Goal: Information Seeking & Learning: Find specific fact

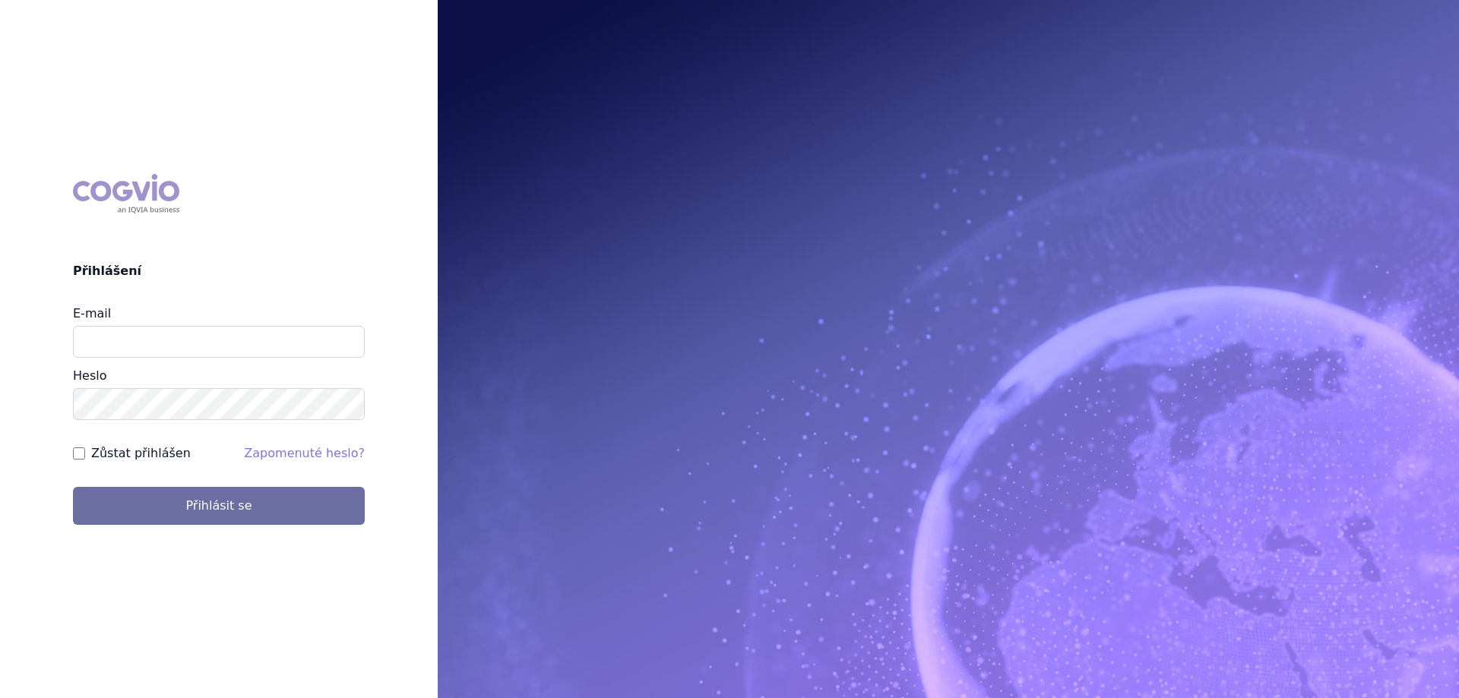
click at [134, 359] on div "E-mail Heslo" at bounding box center [219, 362] width 292 height 115
click at [140, 345] on input "E-mail" at bounding box center [219, 342] width 292 height 32
type input "jana.sipkova@vzp.cz"
click at [111, 458] on label "Zůstat přihlášen" at bounding box center [141, 453] width 100 height 18
click at [85, 458] on input "Zůstat přihlášen" at bounding box center [79, 454] width 12 height 12
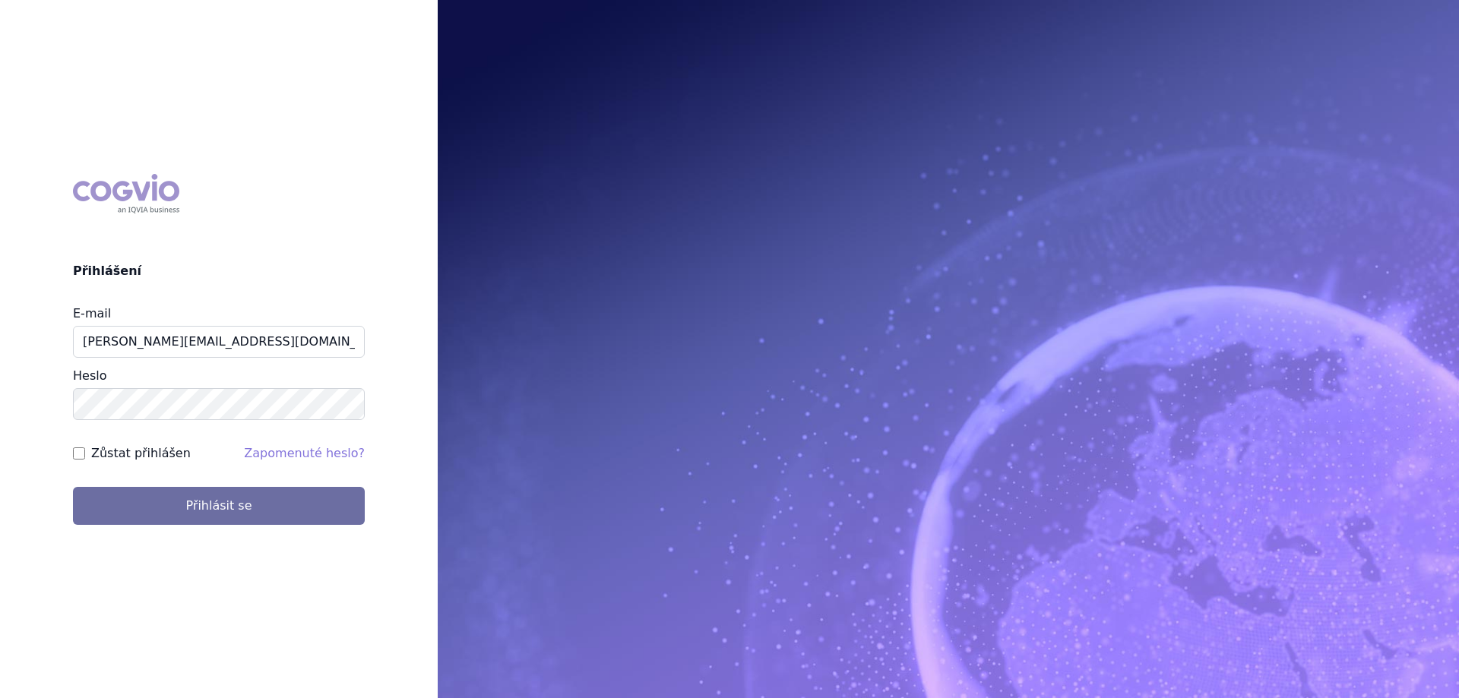
checkbox input "true"
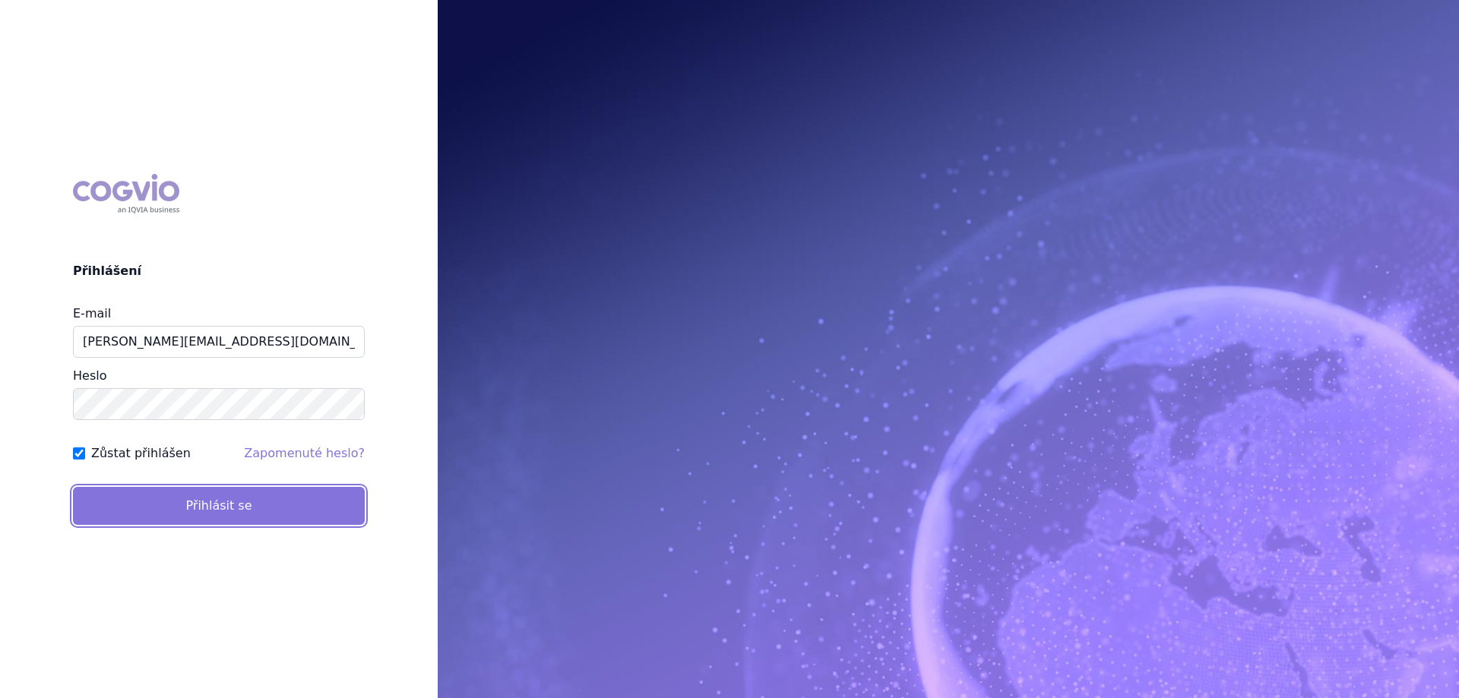
click at [120, 490] on button "Přihlásit se" at bounding box center [219, 506] width 292 height 38
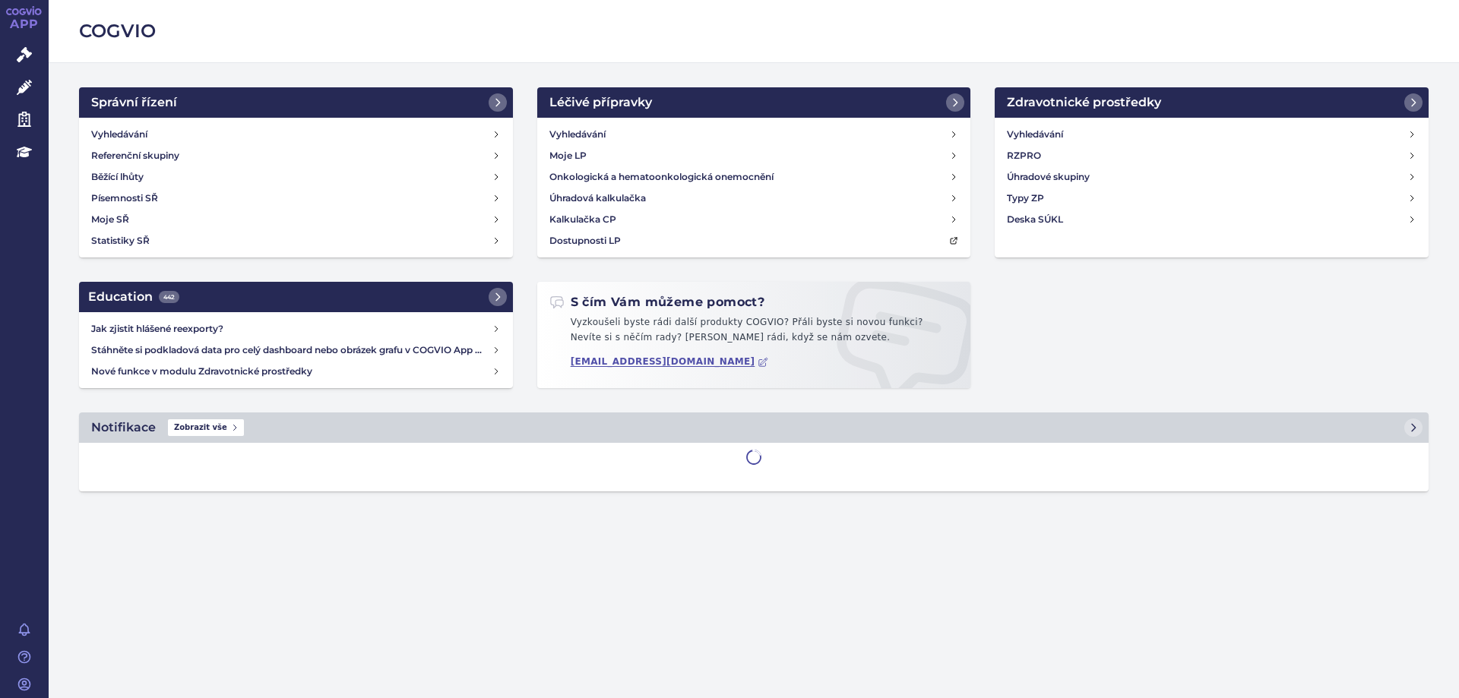
click at [124, 37] on h2 "COGVIO" at bounding box center [753, 31] width 1349 height 26
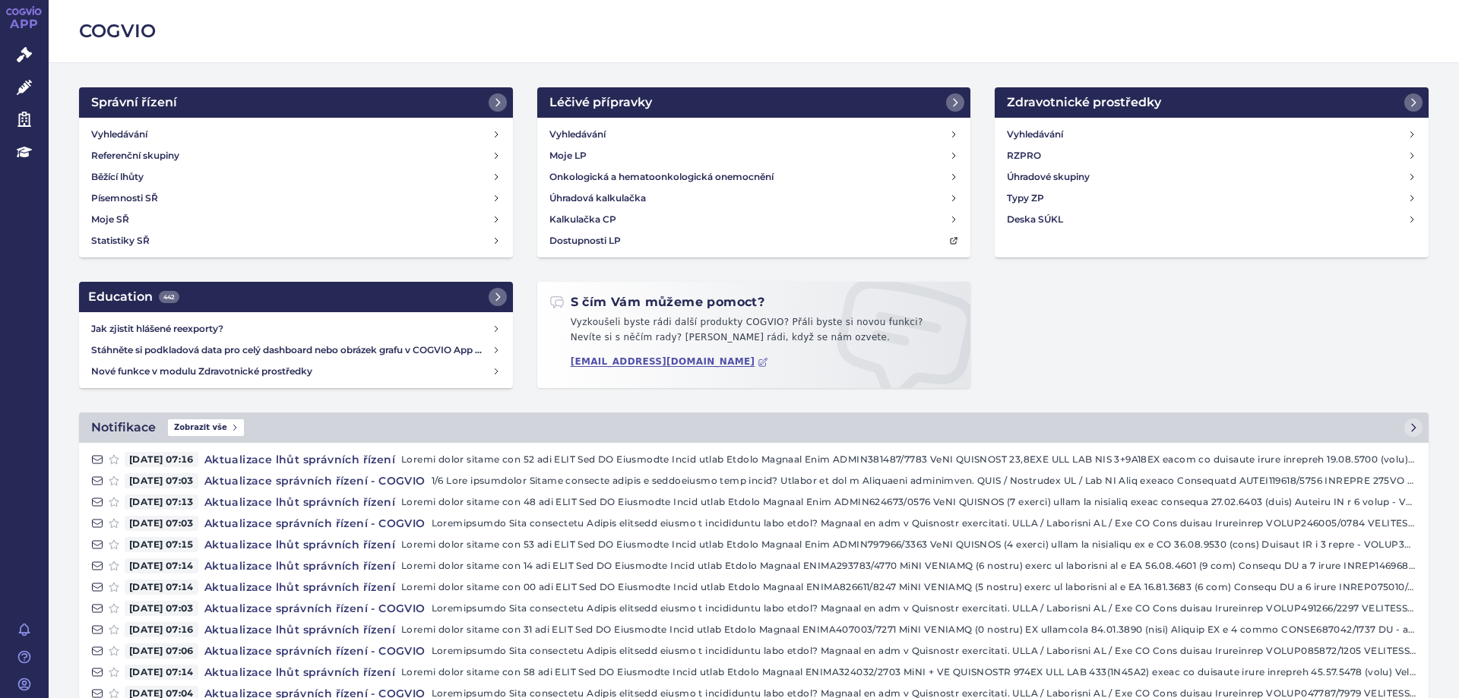
click at [106, 29] on h2 "COGVIO" at bounding box center [753, 31] width 1349 height 26
click at [122, 129] on h4 "Vyhledávání" at bounding box center [119, 134] width 56 height 15
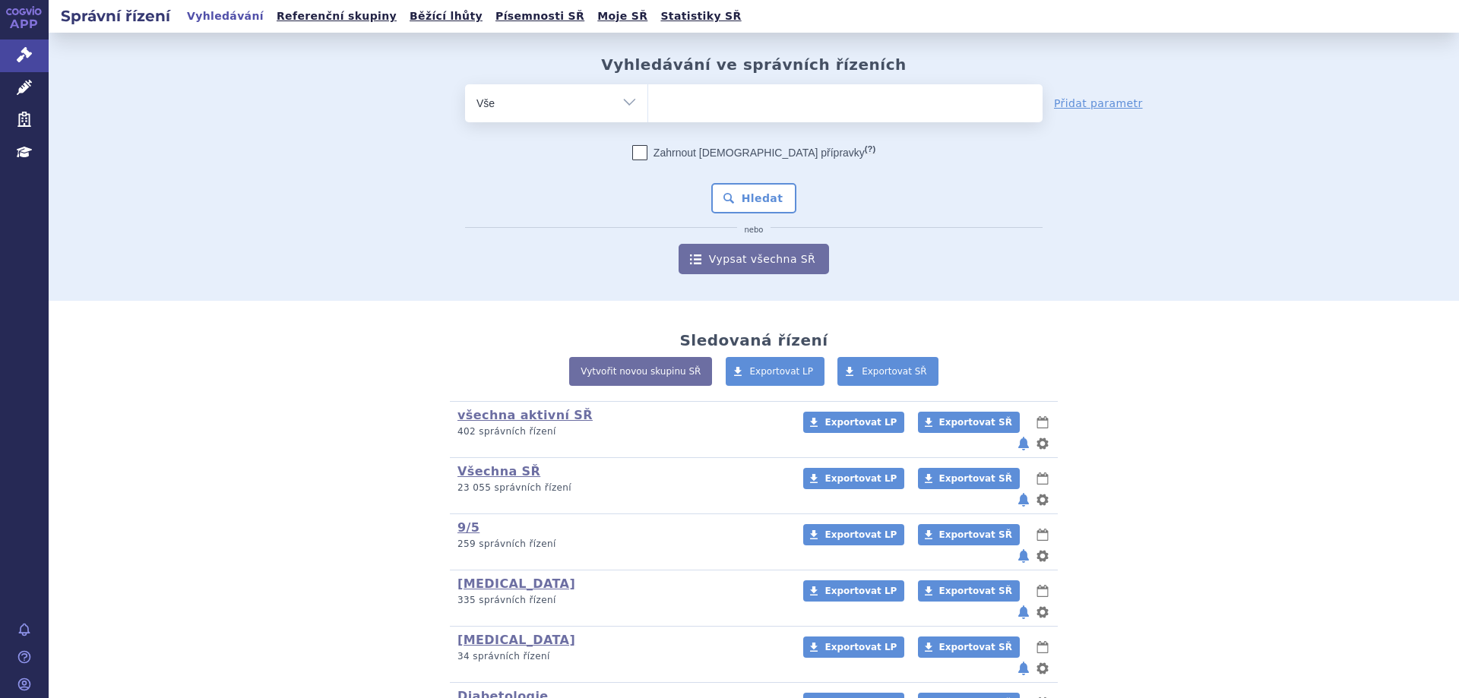
click at [203, 19] on link "Vyhledávání" at bounding box center [225, 16] width 86 height 21
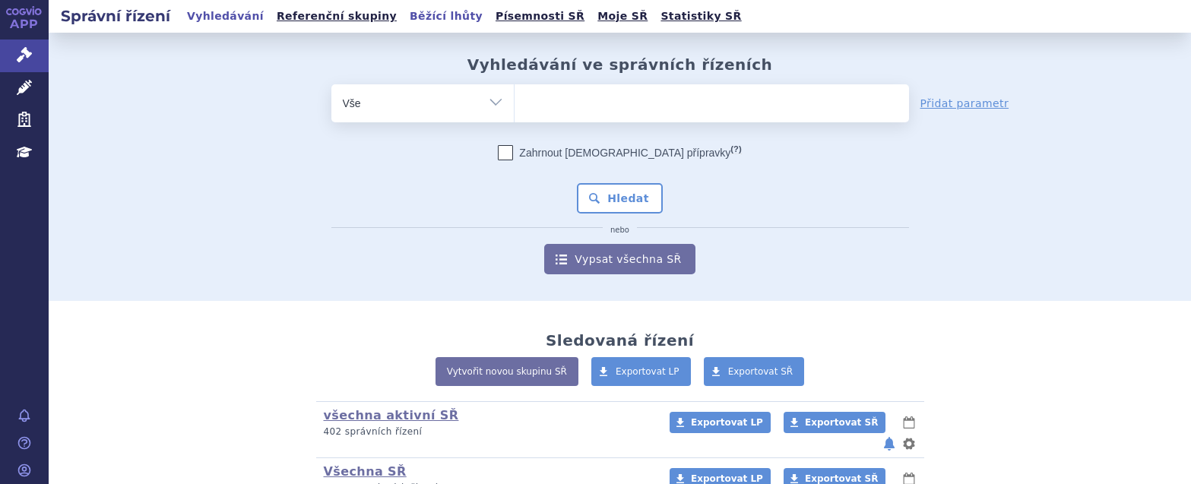
click at [416, 17] on link "Běžící lhůty" at bounding box center [446, 16] width 82 height 21
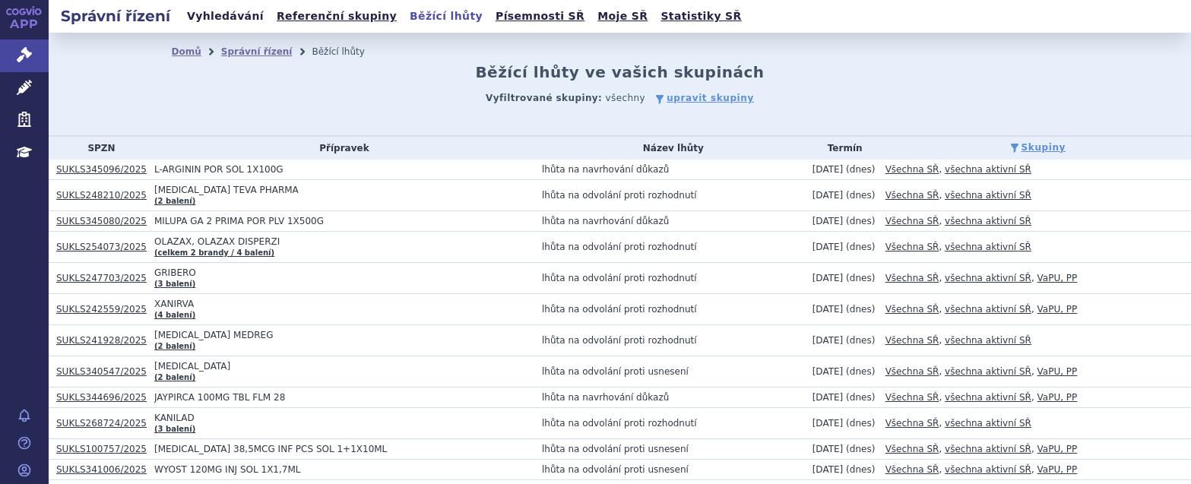
click at [208, 20] on link "Vyhledávání" at bounding box center [225, 16] width 86 height 21
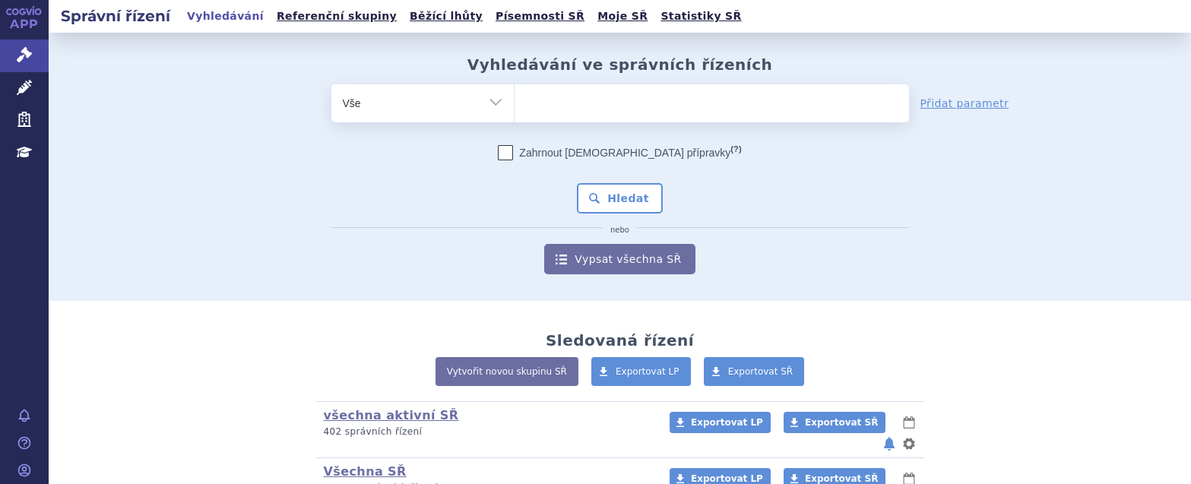
click at [637, 97] on ul at bounding box center [711, 100] width 394 height 32
click at [514, 97] on select at bounding box center [514, 103] width 1 height 38
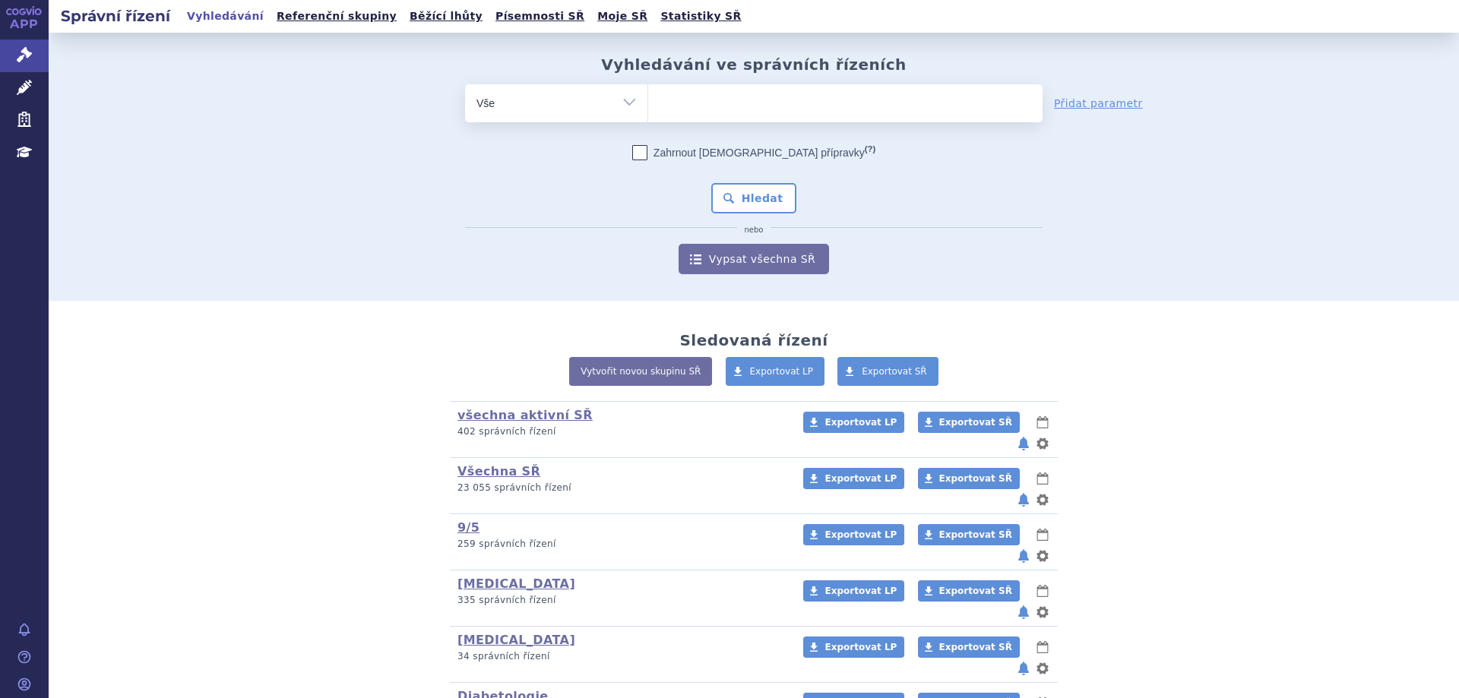
click at [890, 115] on ul at bounding box center [845, 100] width 394 height 32
click at [648, 115] on select at bounding box center [647, 103] width 1 height 38
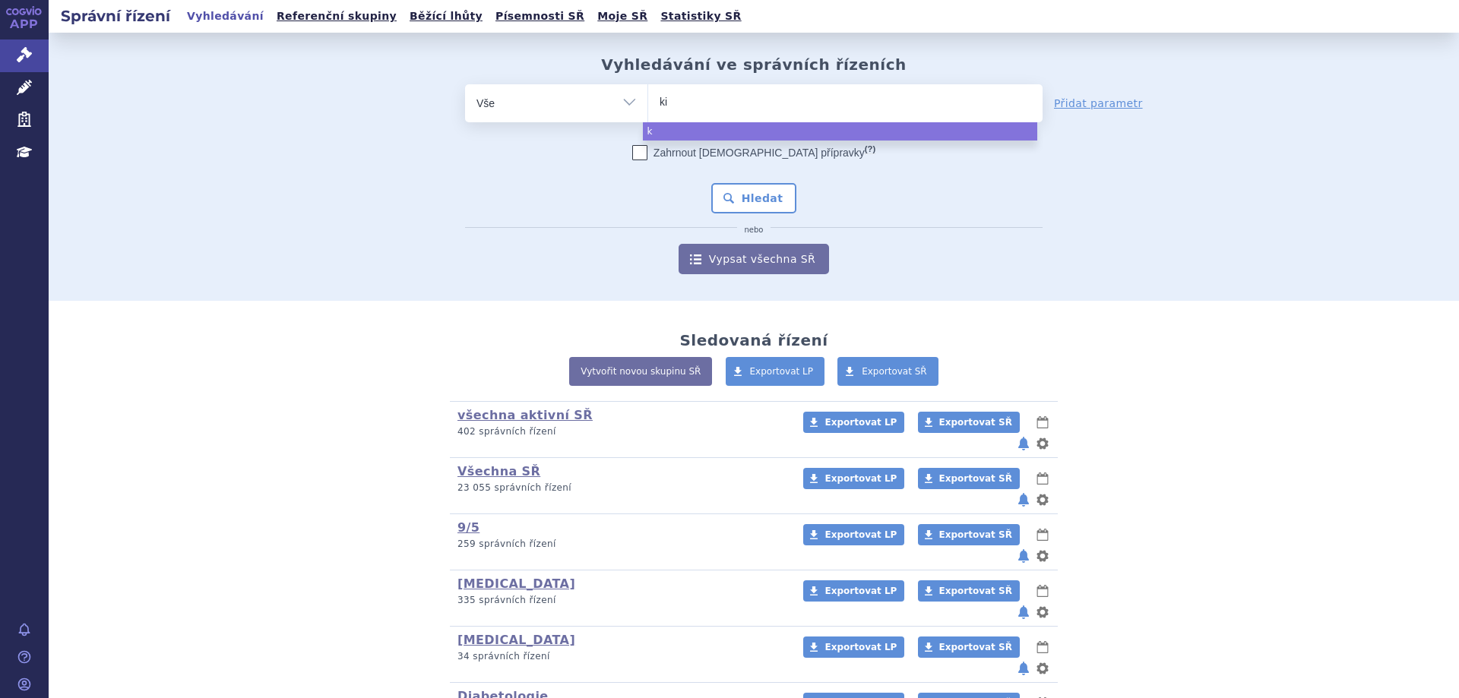
type input "kis"
type input "kisq"
type input "kisqal"
type input "kisqali"
select select "kisqali"
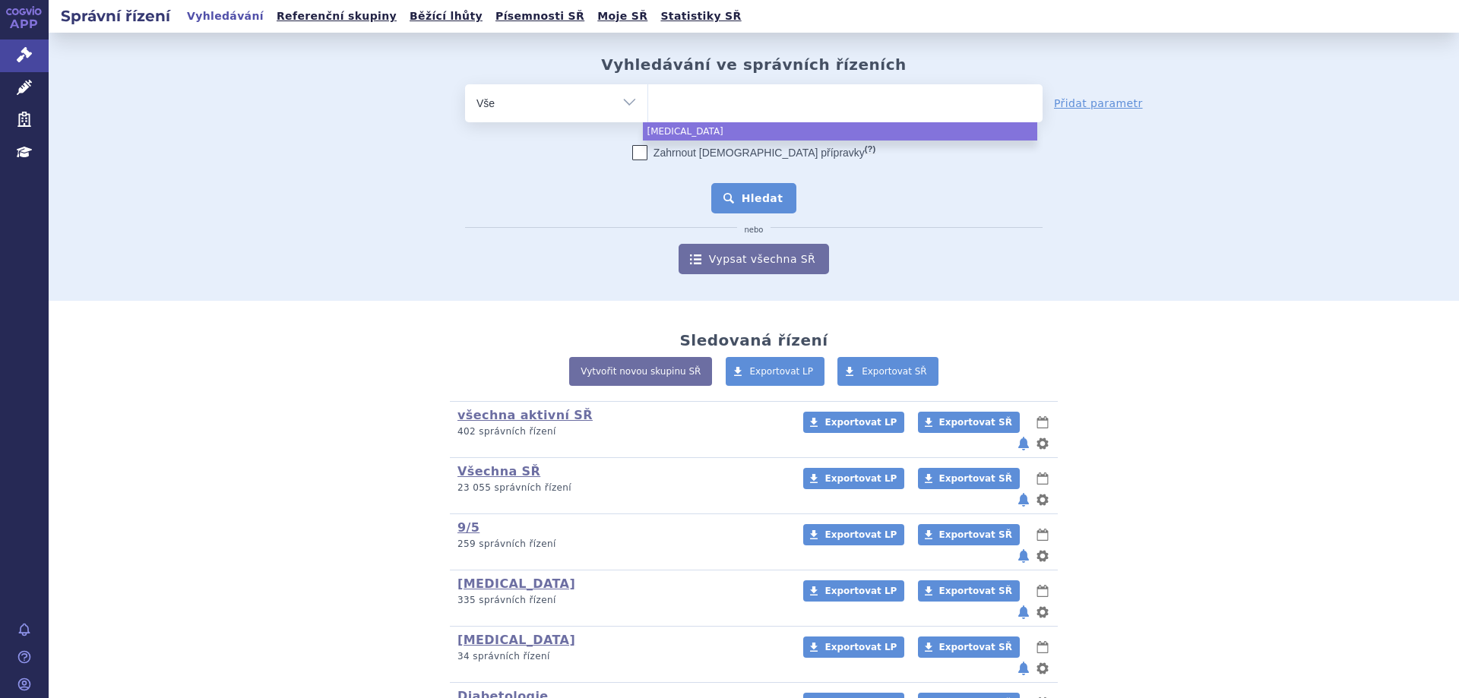
click at [760, 205] on button "Hledat" at bounding box center [754, 198] width 86 height 30
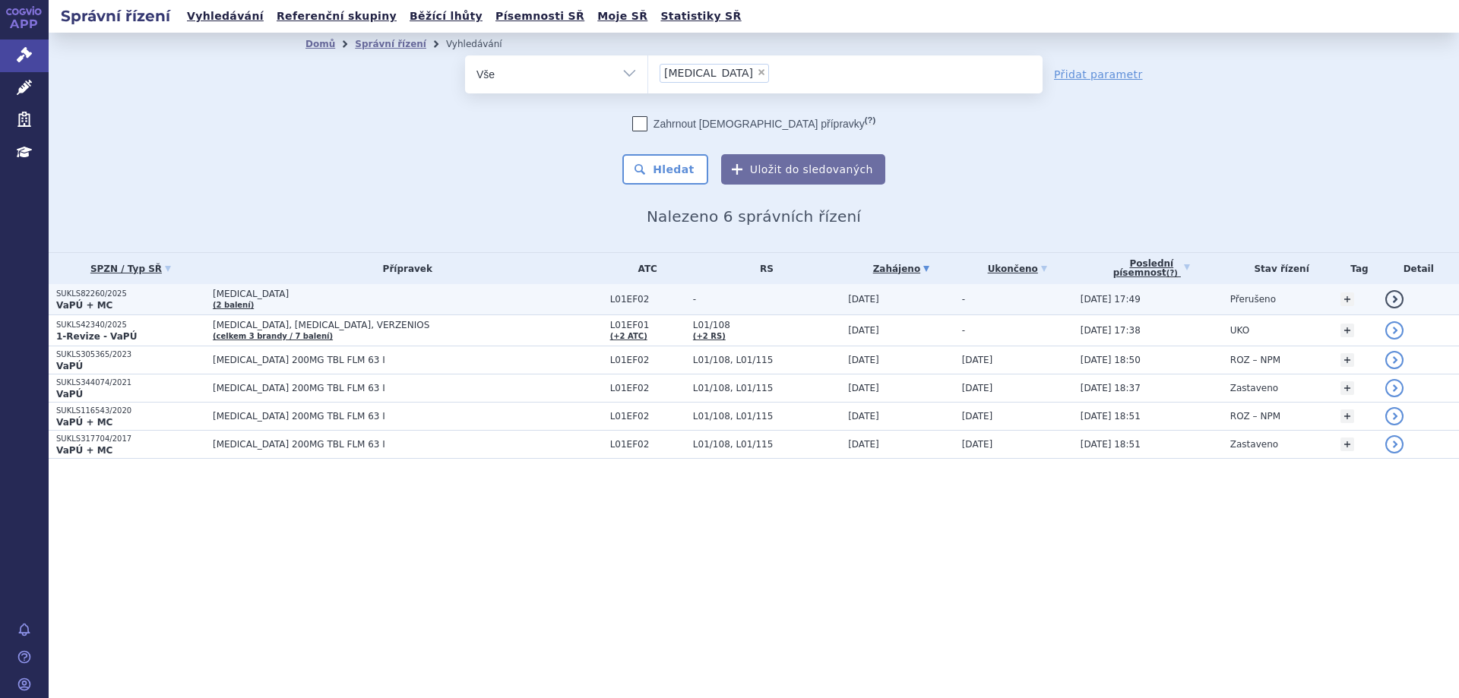
click at [68, 300] on strong "VaPÚ + MC" at bounding box center [84, 305] width 56 height 11
click at [103, 293] on p "SUKLS82260/2025" at bounding box center [130, 294] width 149 height 11
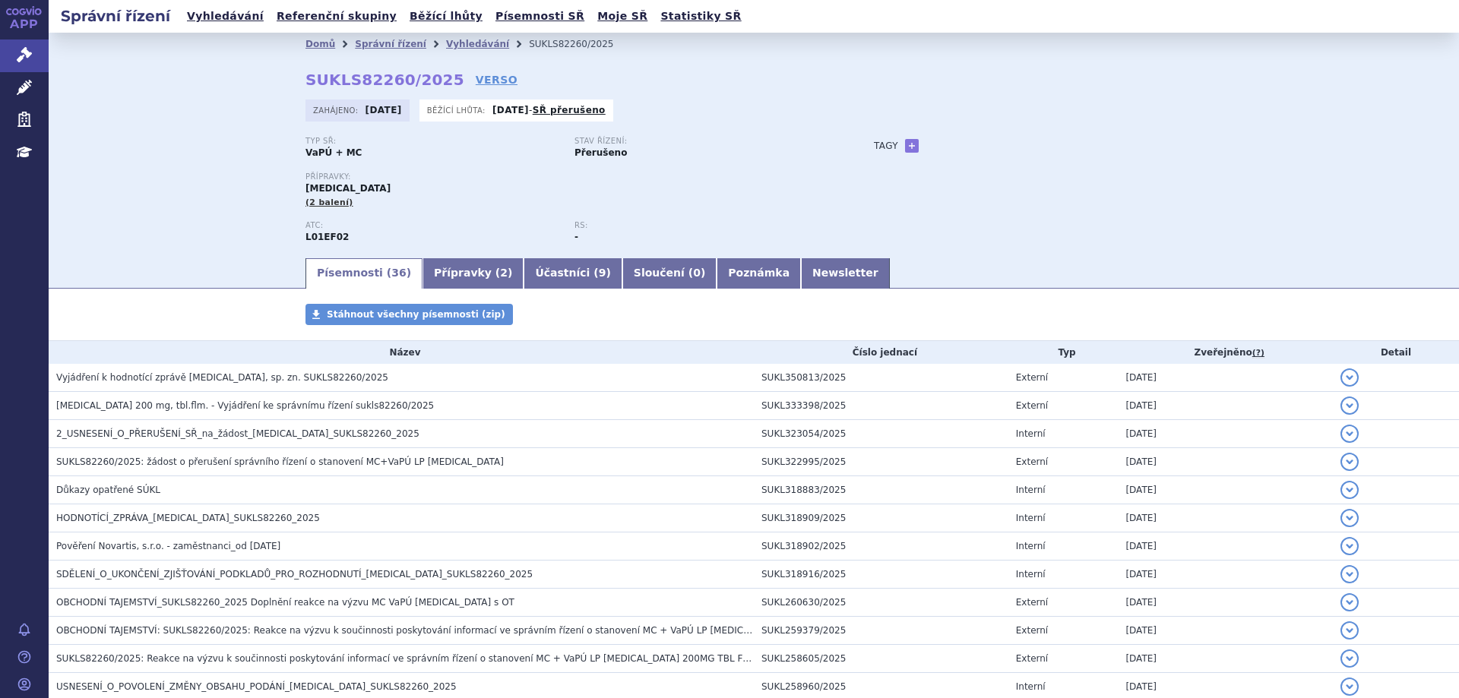
scroll to position [769, 0]
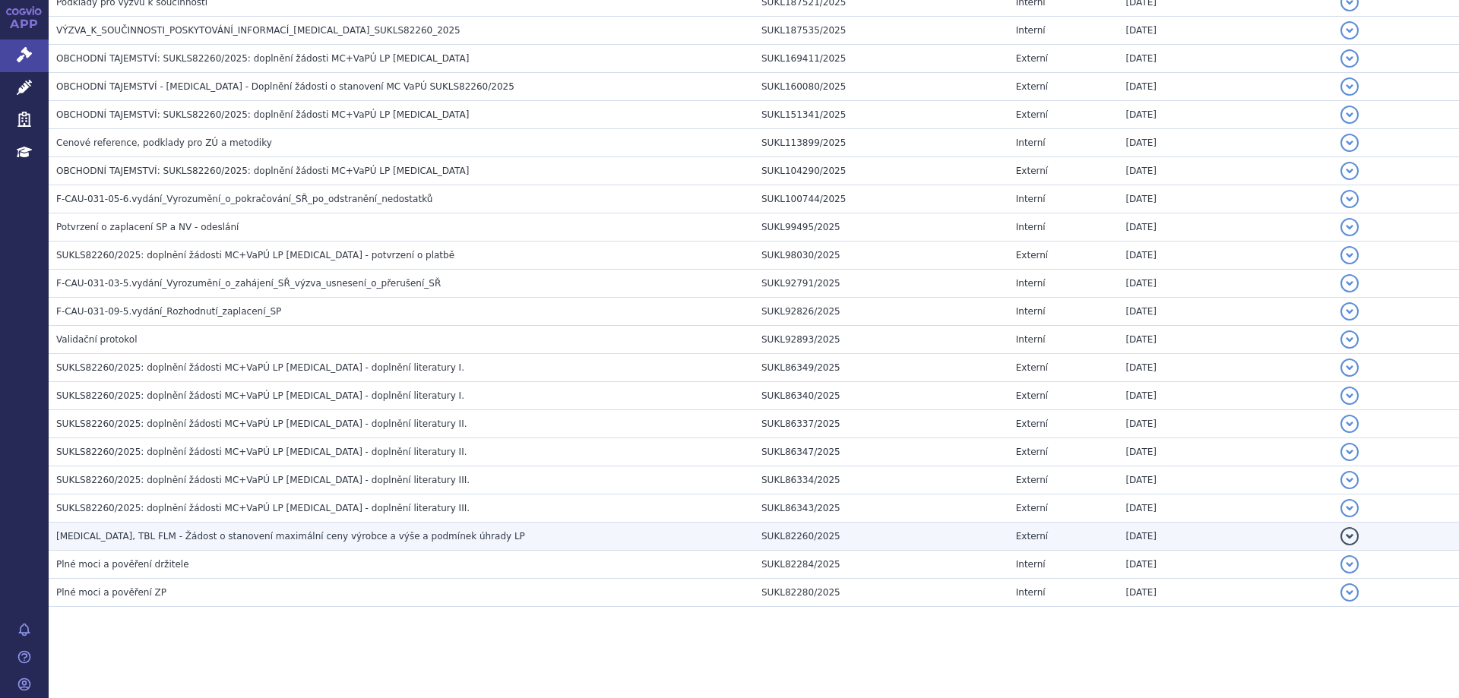
click at [170, 531] on span "[MEDICAL_DATA], TBL FLM - Žádost o stanovení maximální ceny výrobce a výše a po…" at bounding box center [290, 536] width 469 height 11
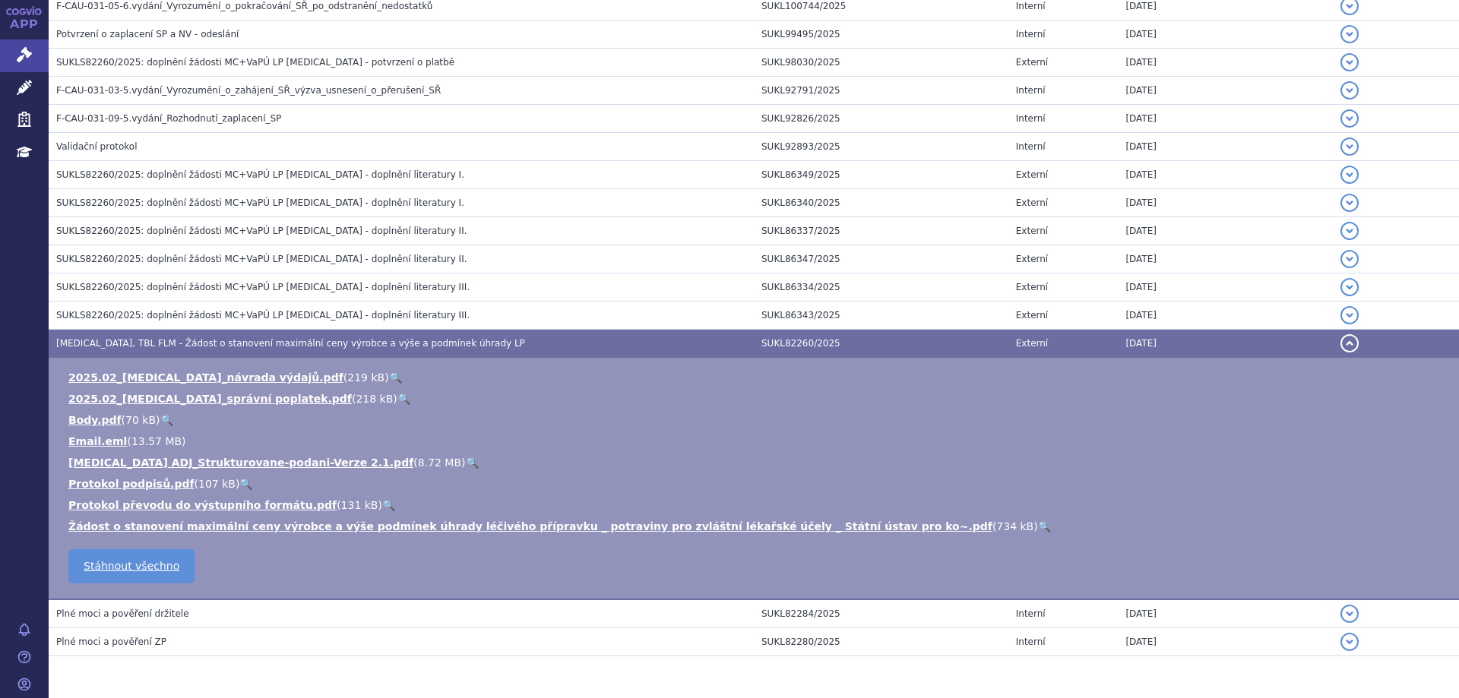
scroll to position [1011, 0]
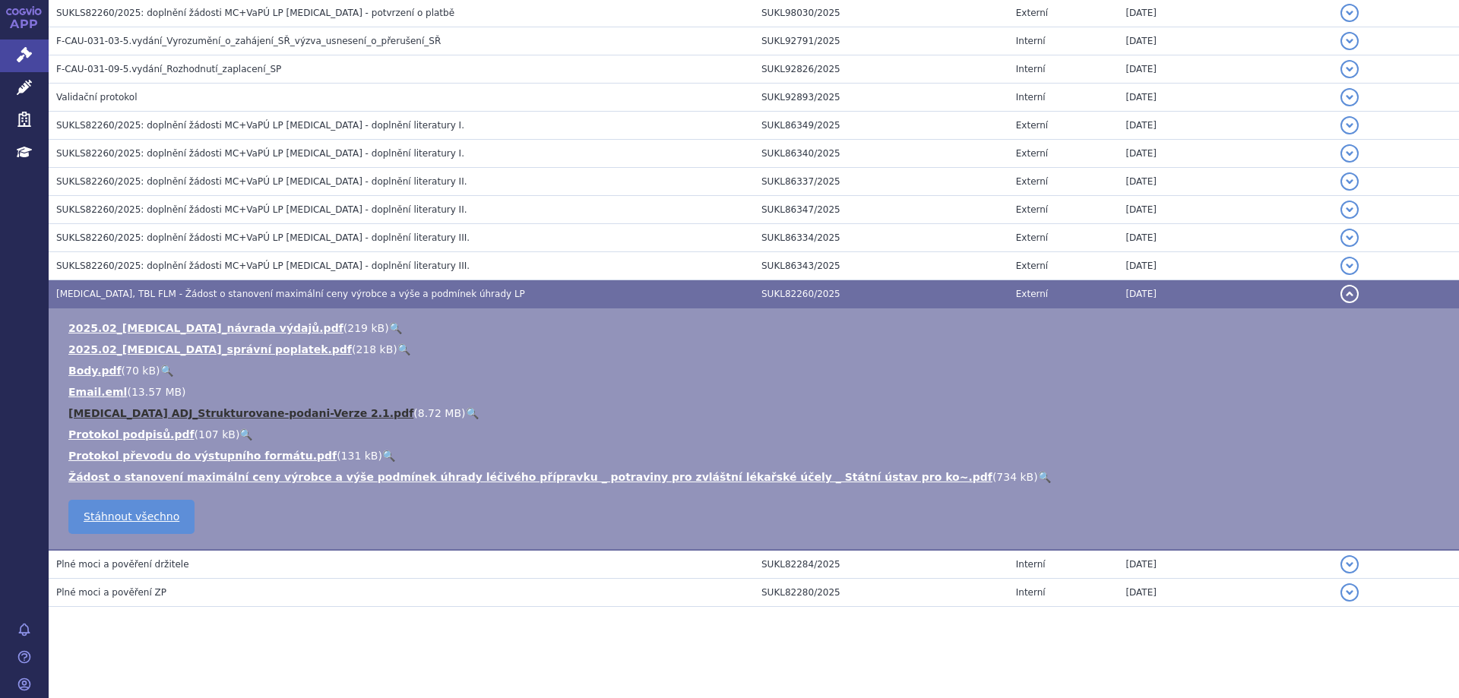
click at [187, 413] on link "[MEDICAL_DATA] ADJ_Strukturovane-podani-Verze 2.1.pdf" at bounding box center [240, 413] width 345 height 12
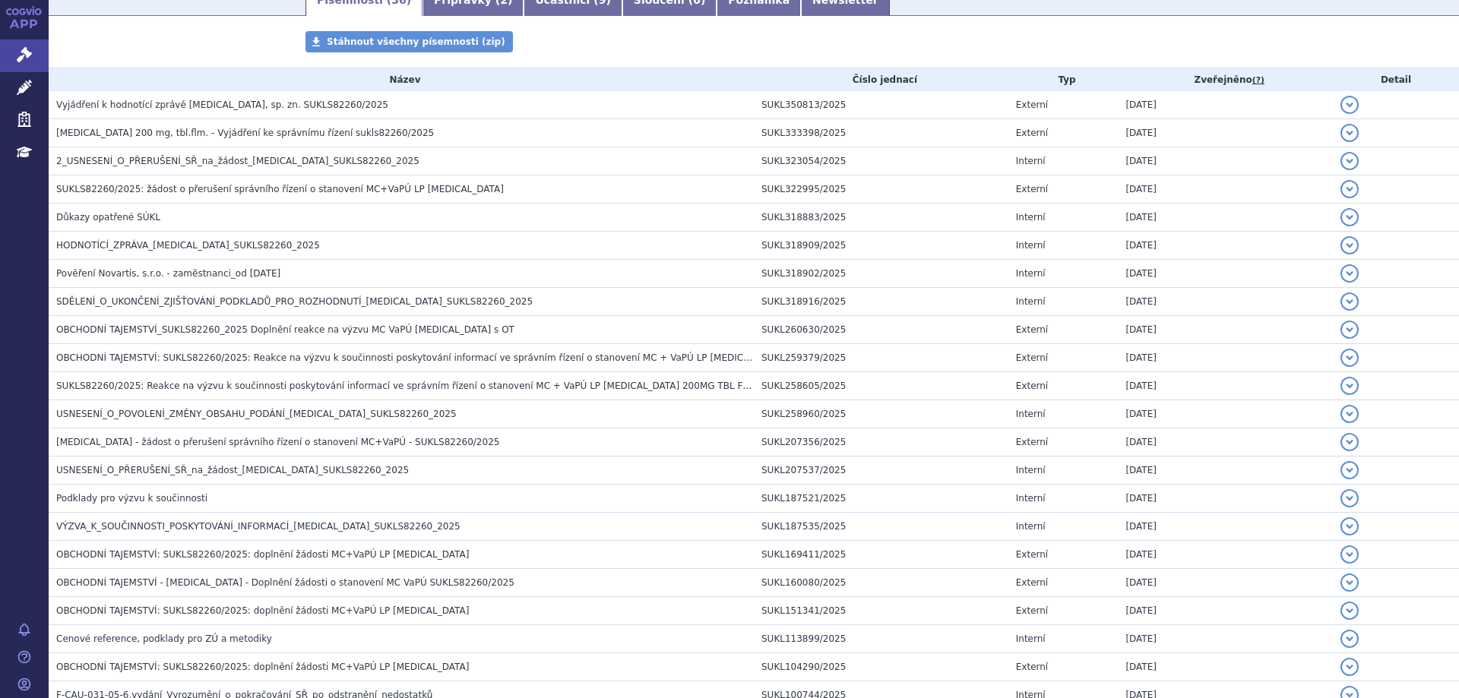
scroll to position [251, 0]
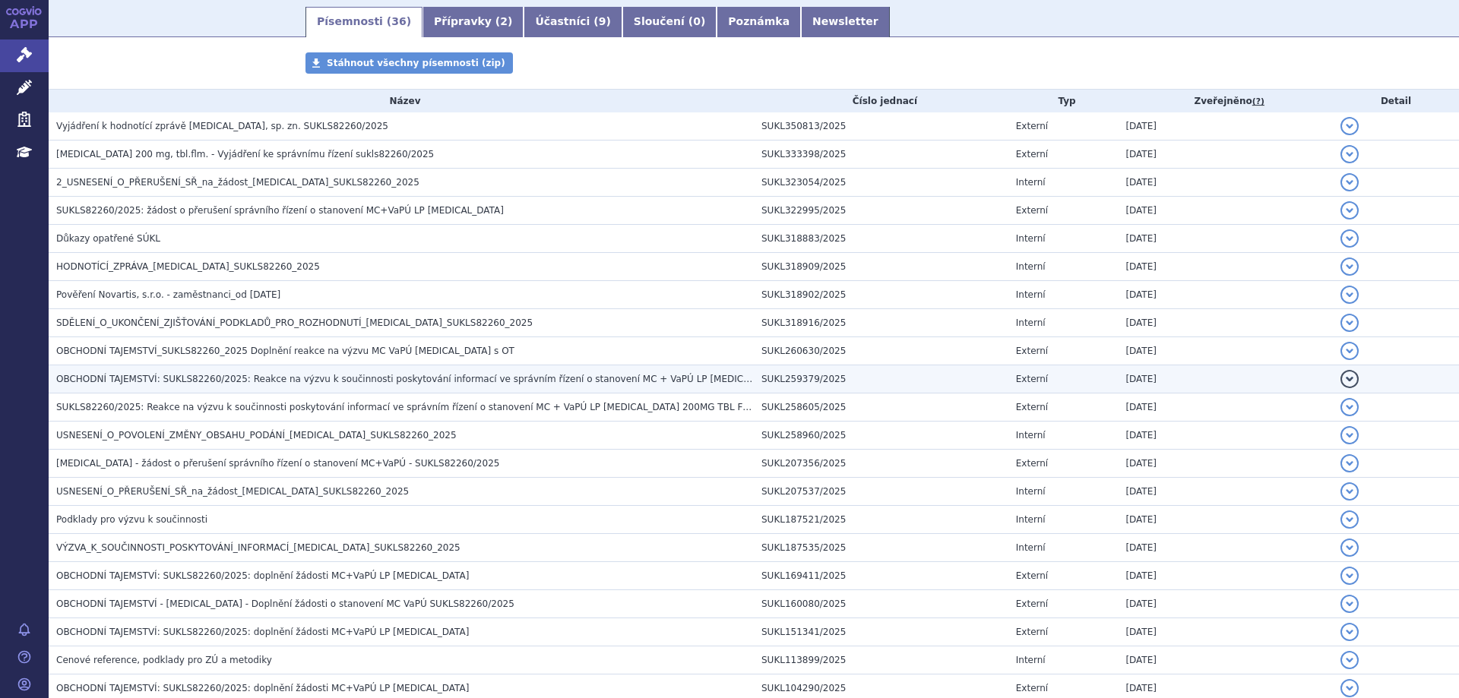
click at [223, 375] on td "OBCHODNÍ TAJEMSTVÍ: SUKLS82260/2025: Reakce na výzvu k součinnosti poskytování …" at bounding box center [401, 379] width 705 height 28
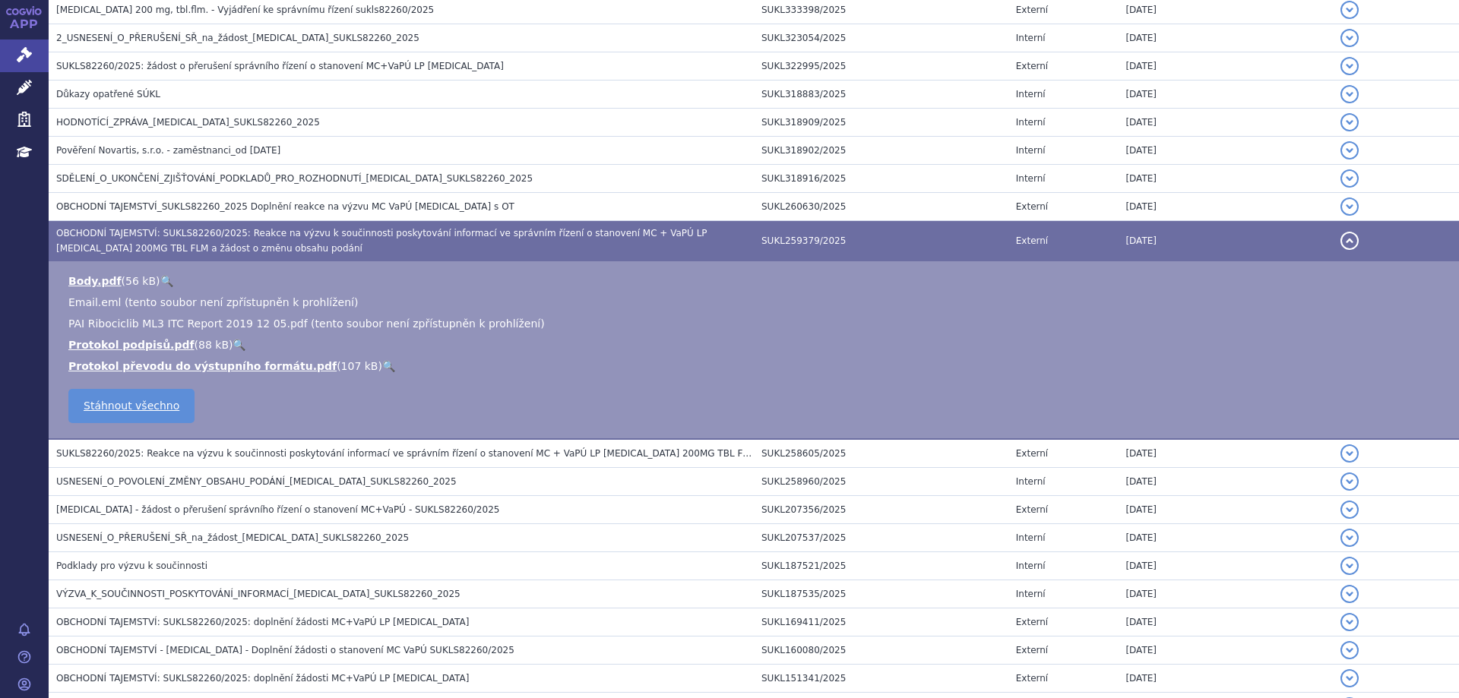
scroll to position [479, 0]
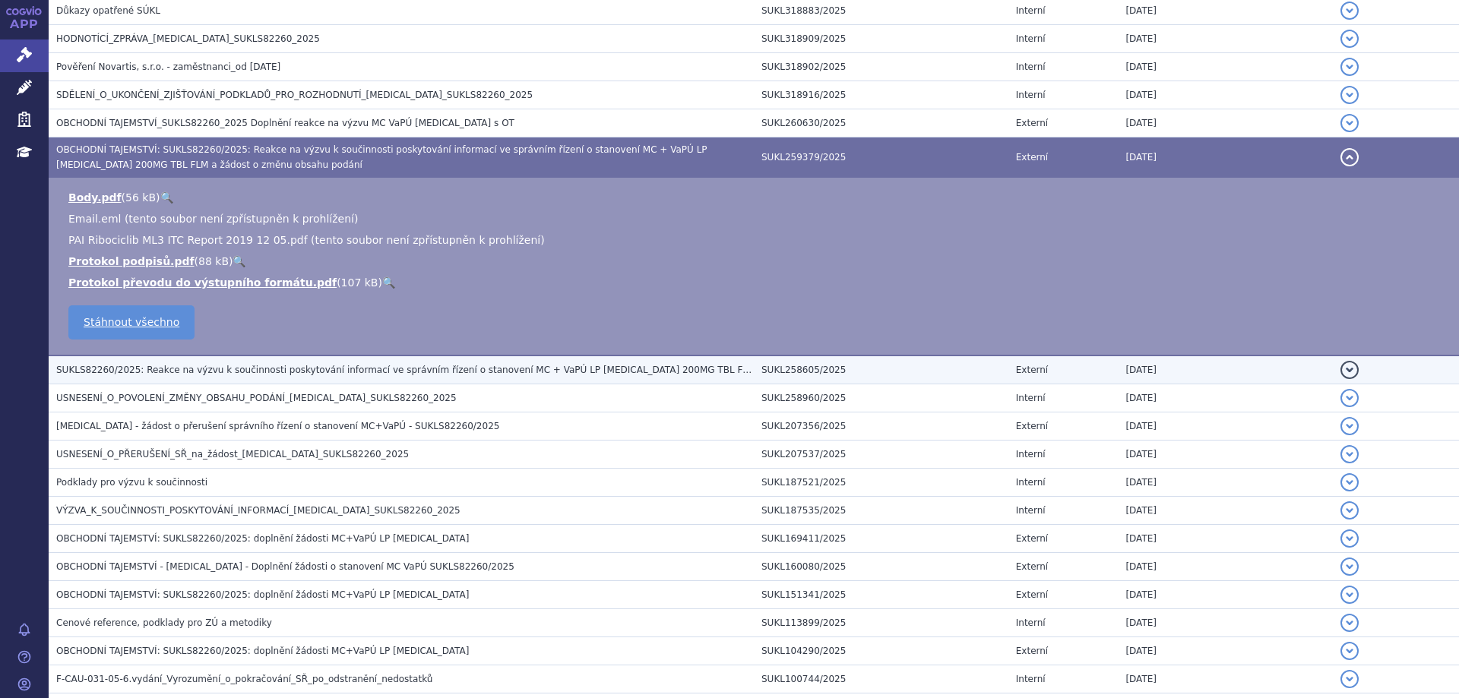
click at [164, 365] on span "SUKLS82260/2025: Reakce na výzvu k součinnosti poskytování informací ve správní…" at bounding box center [482, 370] width 853 height 11
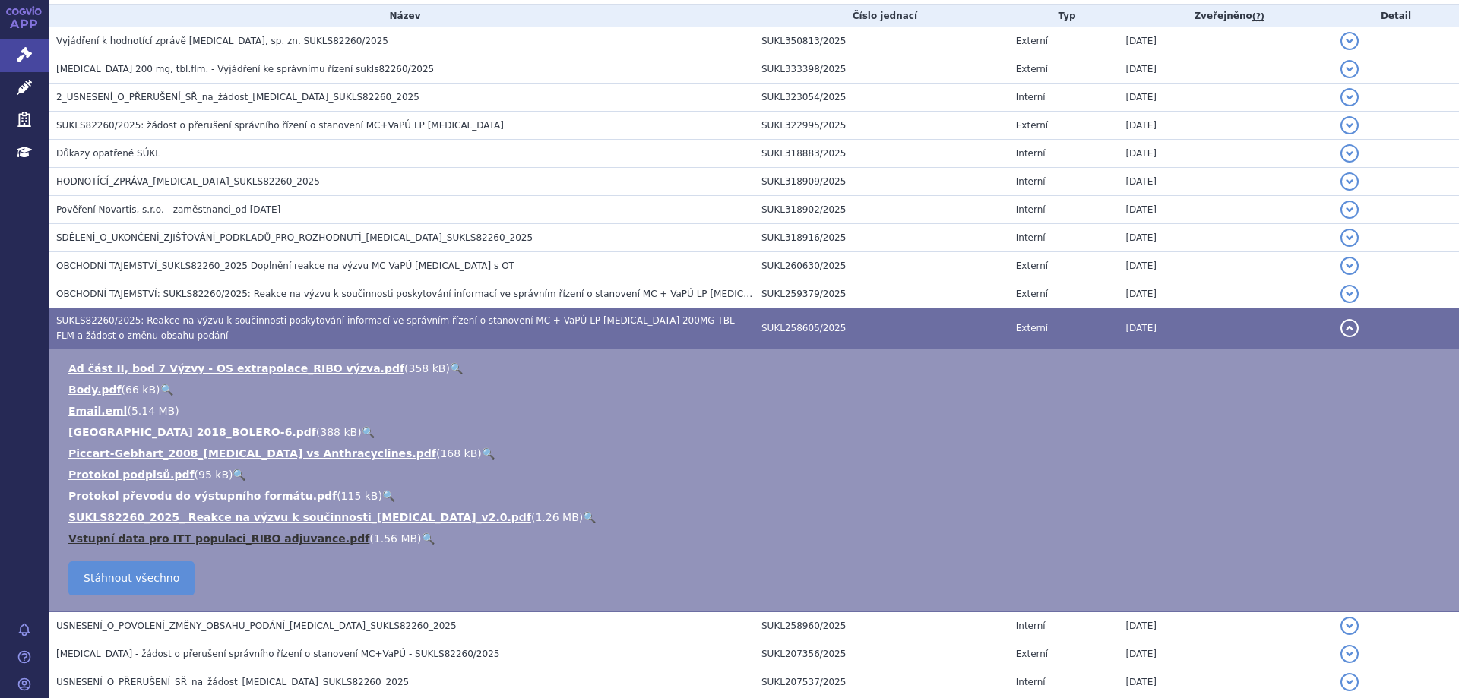
scroll to position [327, 0]
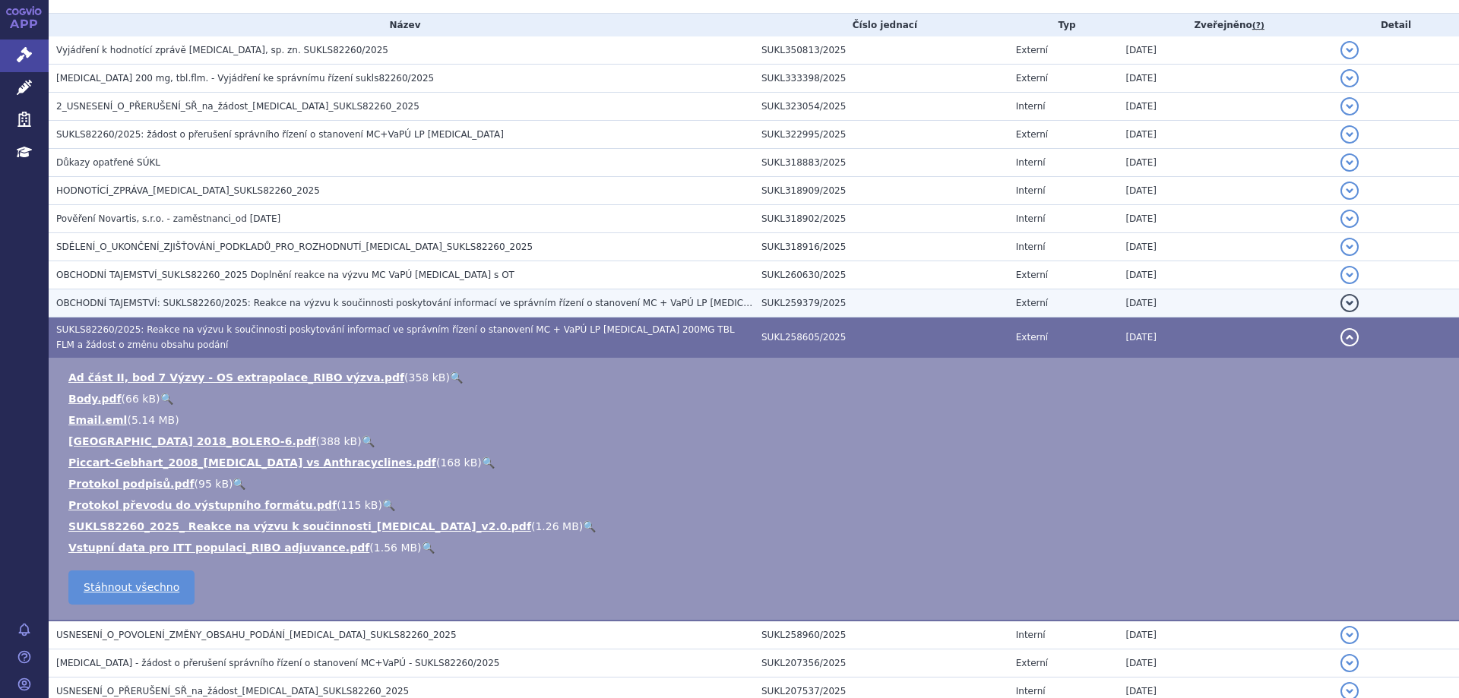
click at [122, 300] on span "OBCHODNÍ TAJEMSTVÍ: SUKLS82260/2025: Reakce na výzvu k součinnosti poskytování …" at bounding box center [536, 303] width 960 height 11
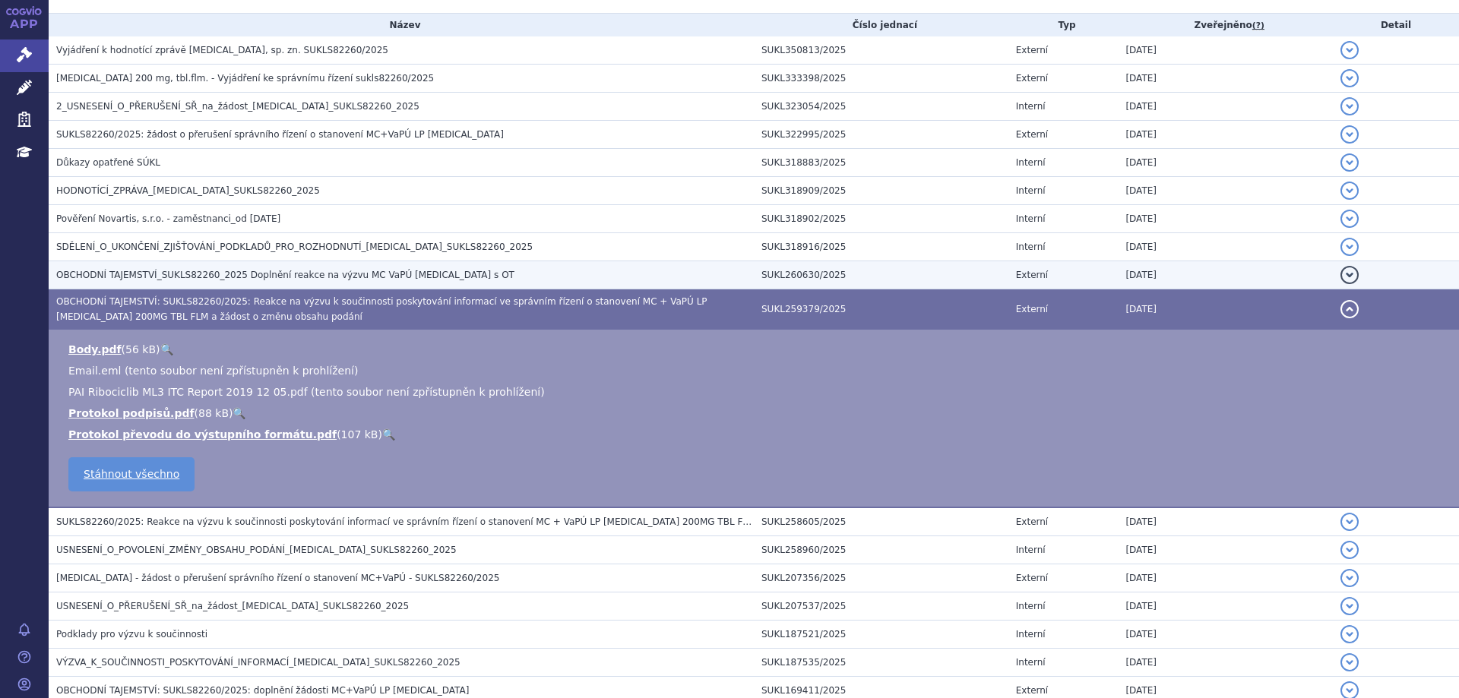
click at [122, 274] on span "OBCHODNÍ TAJEMSTVÍ_SUKLS82260_2025 Doplnění reakce na výzvu MC VaPÚ [MEDICAL_DA…" at bounding box center [285, 275] width 458 height 11
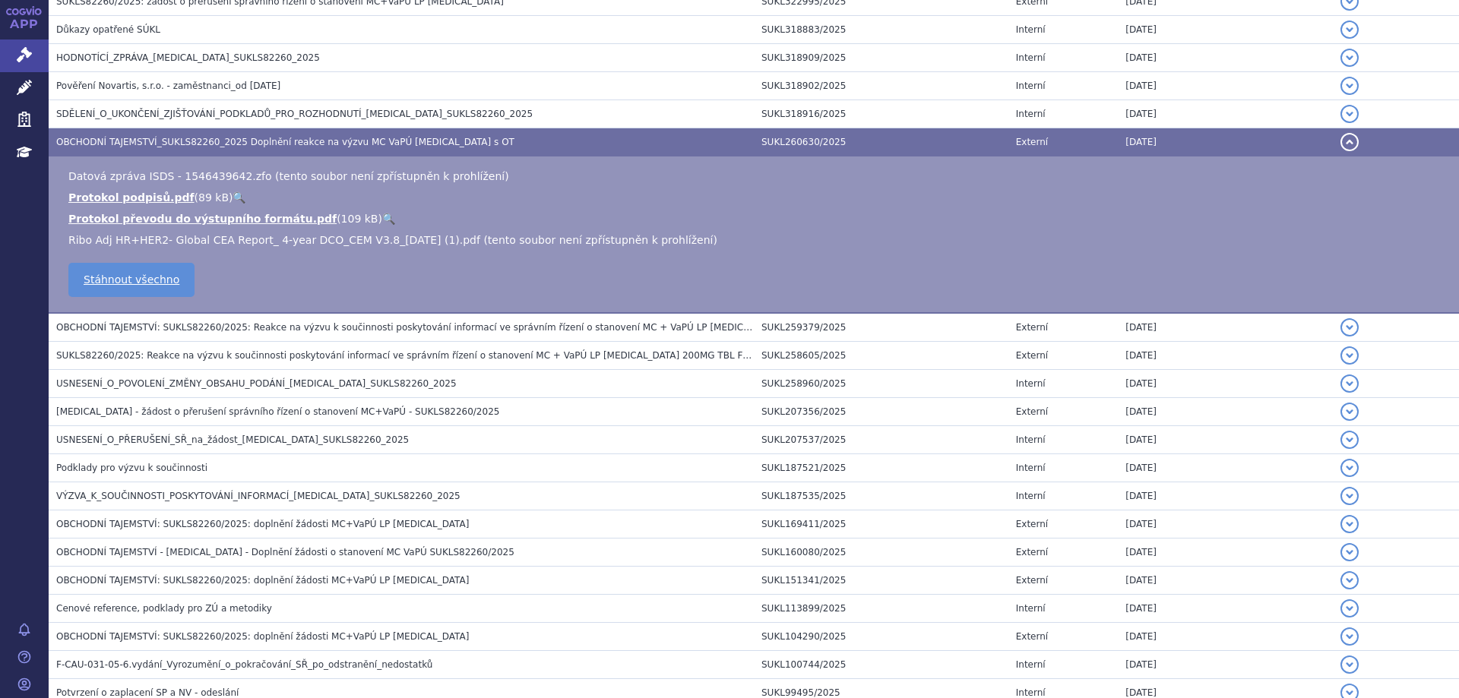
scroll to position [479, 0]
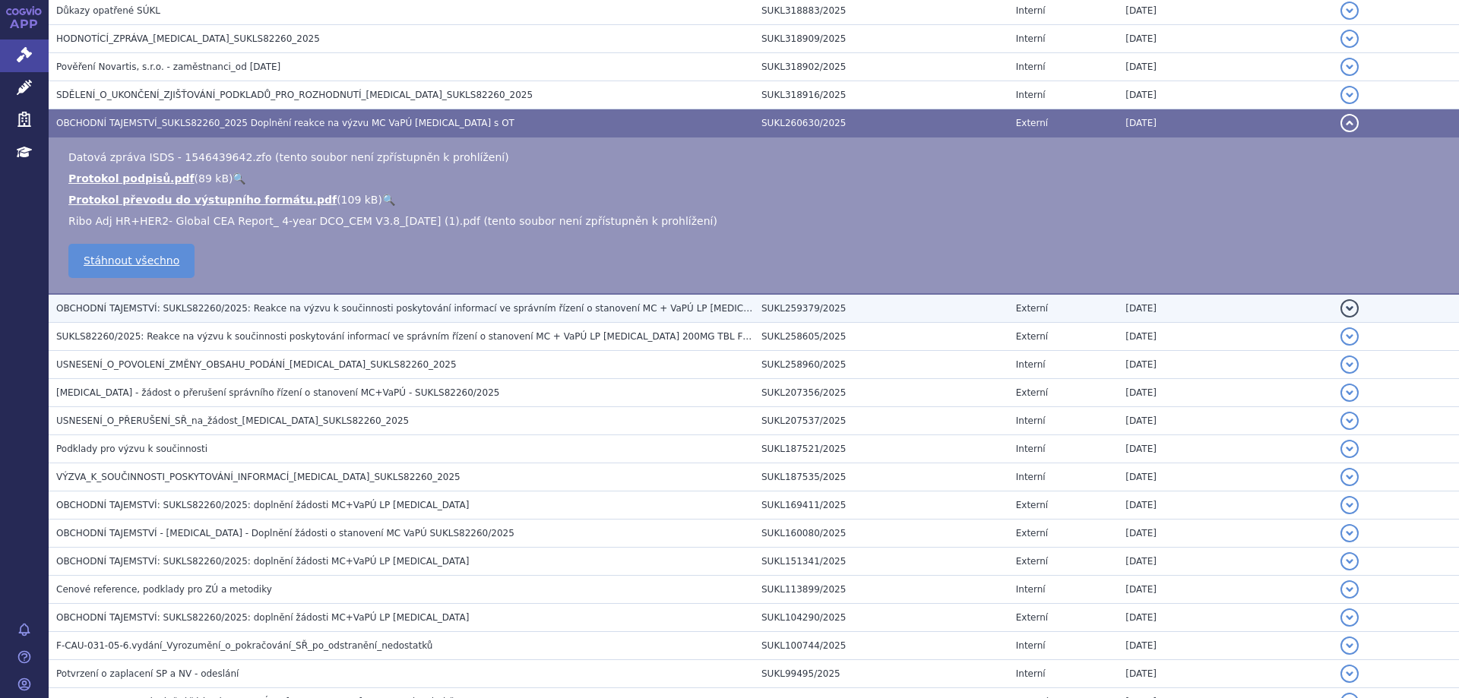
click at [204, 312] on span "OBCHODNÍ TAJEMSTVÍ: SUKLS82260/2025: Reakce na výzvu k součinnosti poskytování …" at bounding box center [536, 308] width 960 height 11
